Goal: Transaction & Acquisition: Purchase product/service

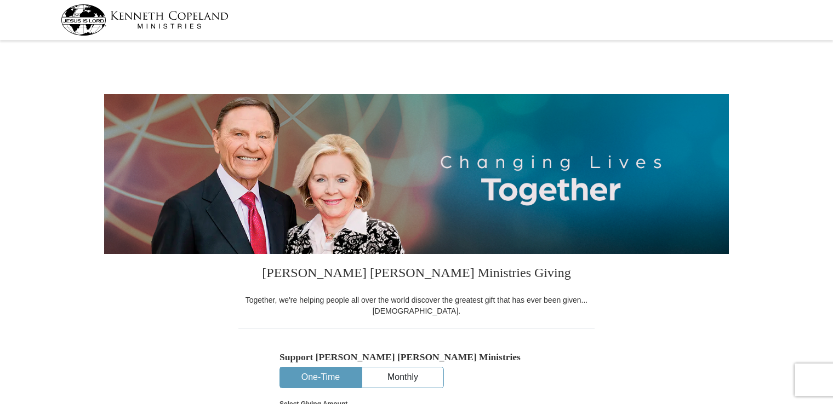
select select "[GEOGRAPHIC_DATA]"
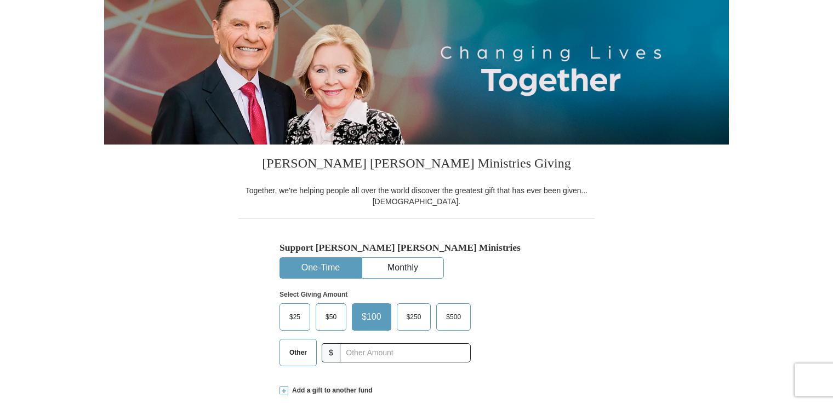
scroll to position [110, 0]
click at [336, 262] on button "One-Time" at bounding box center [320, 268] width 81 height 20
click at [422, 317] on span "$250" at bounding box center [414, 317] width 26 height 16
click at [0, 0] on input "$250" at bounding box center [0, 0] width 0 height 0
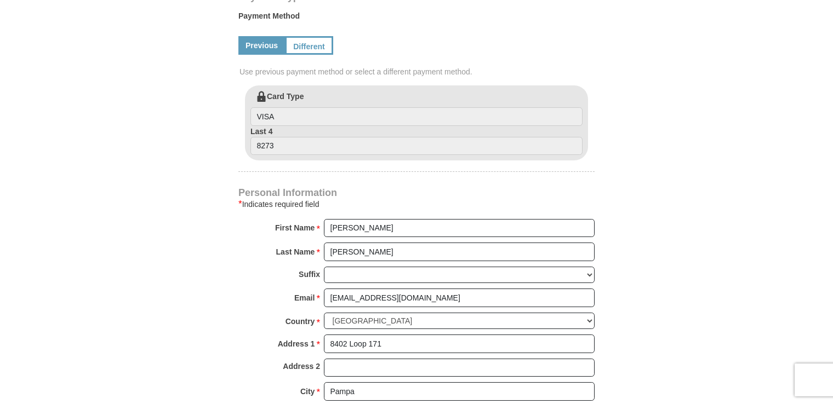
scroll to position [548, 0]
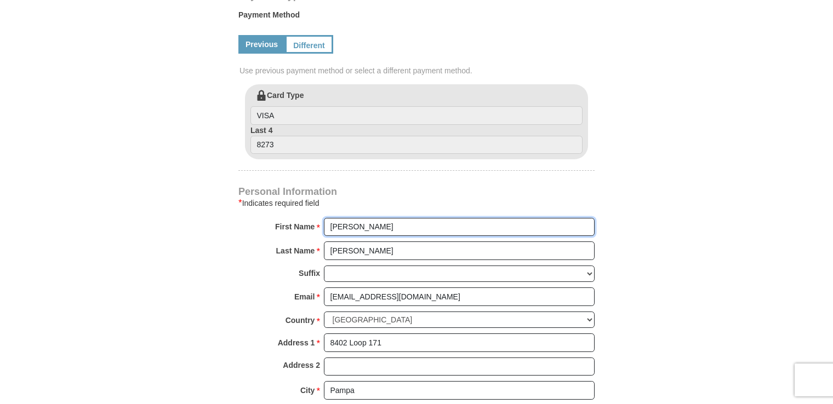
click at [326, 223] on input "[PERSON_NAME]" at bounding box center [459, 227] width 271 height 19
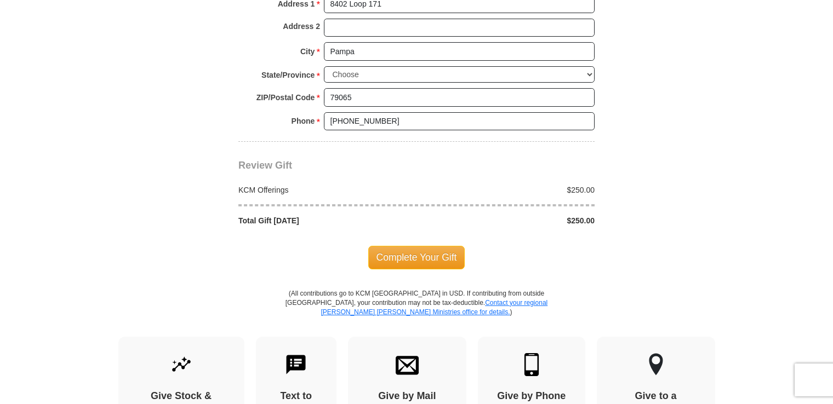
scroll to position [931, 0]
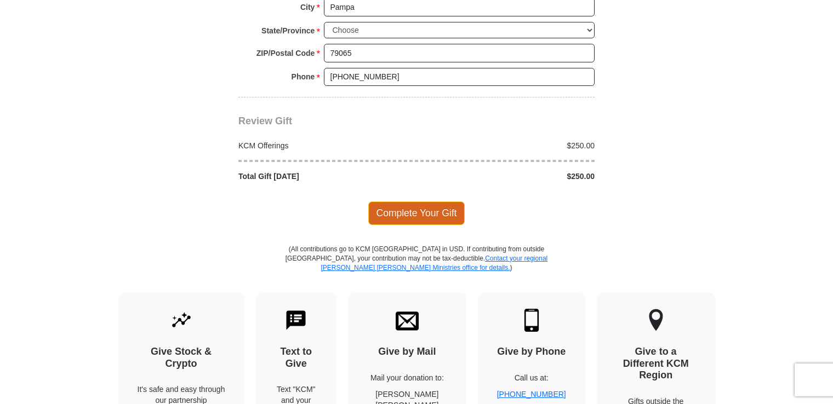
type input "[PERSON_NAME] &Cindy"
click at [444, 214] on span "Complete Your Gift" at bounding box center [416, 213] width 97 height 23
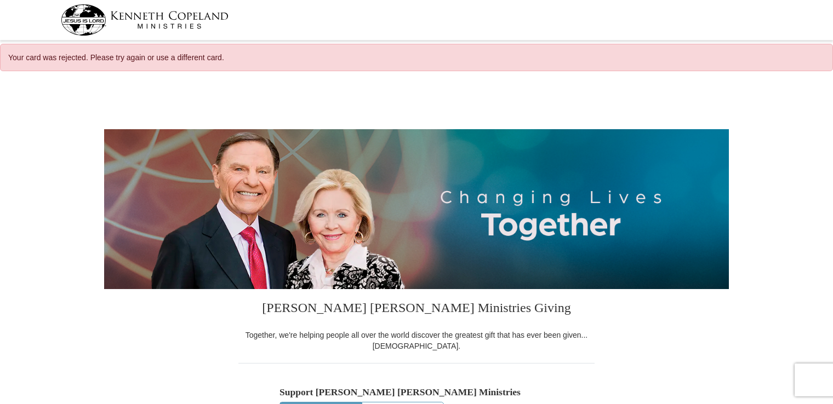
select select "[GEOGRAPHIC_DATA]"
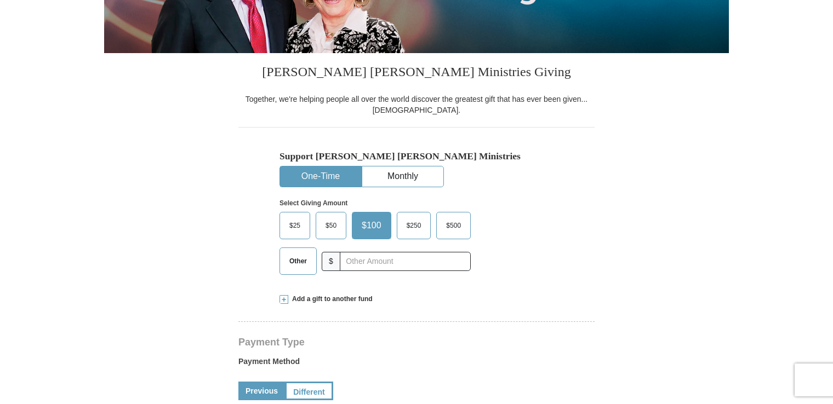
scroll to position [383, 0]
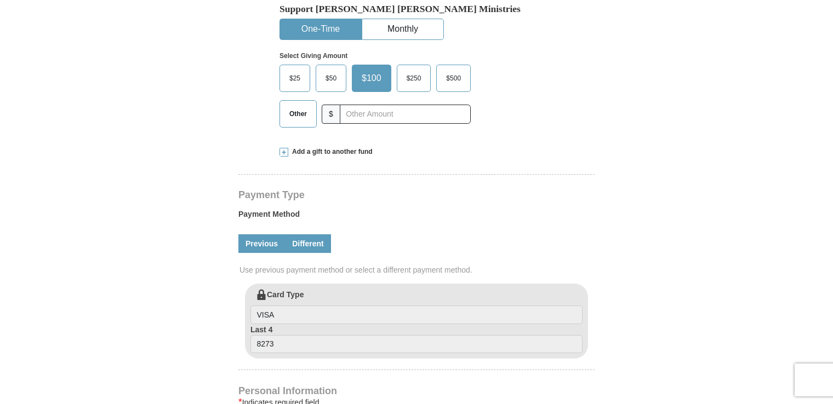
click at [310, 242] on link "Different" at bounding box center [308, 243] width 46 height 19
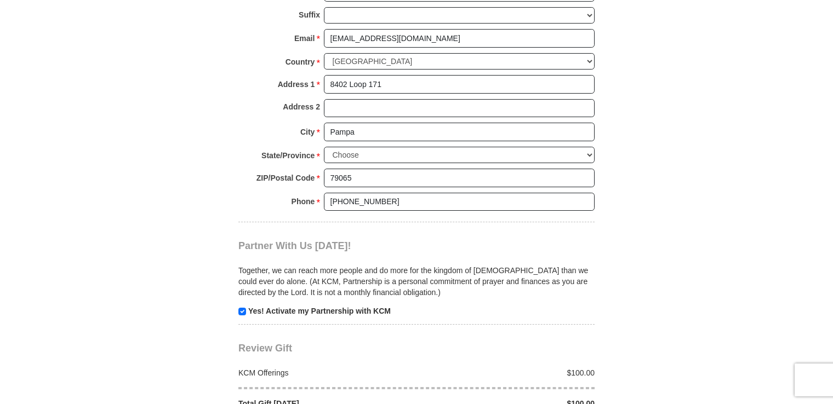
scroll to position [1041, 0]
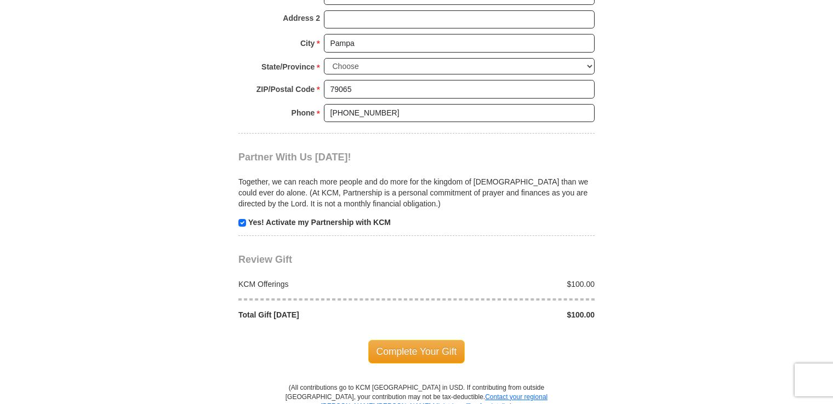
click at [427, 341] on span "Complete Your Gift" at bounding box center [416, 351] width 97 height 23
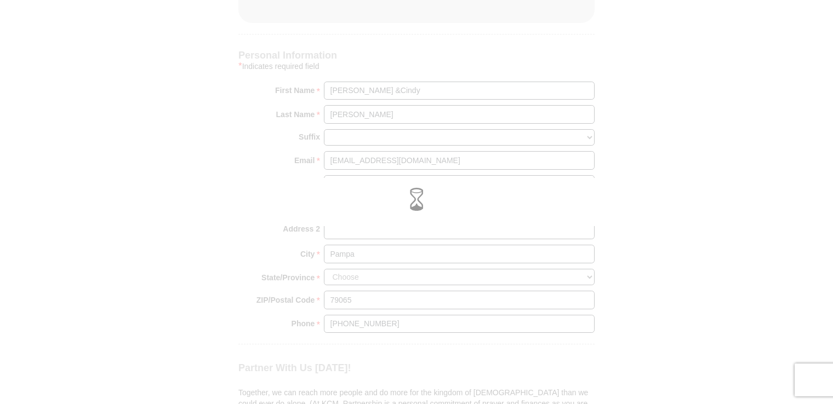
scroll to position [822, 0]
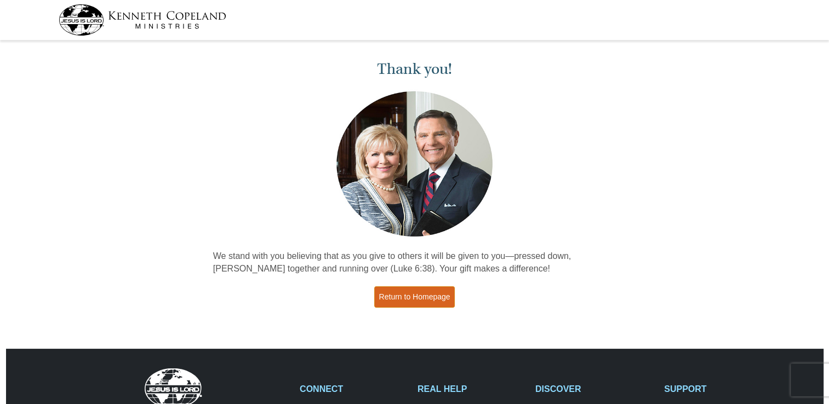
click at [443, 302] on link "Return to Homepage" at bounding box center [414, 296] width 81 height 21
